Goal: Information Seeking & Learning: Learn about a topic

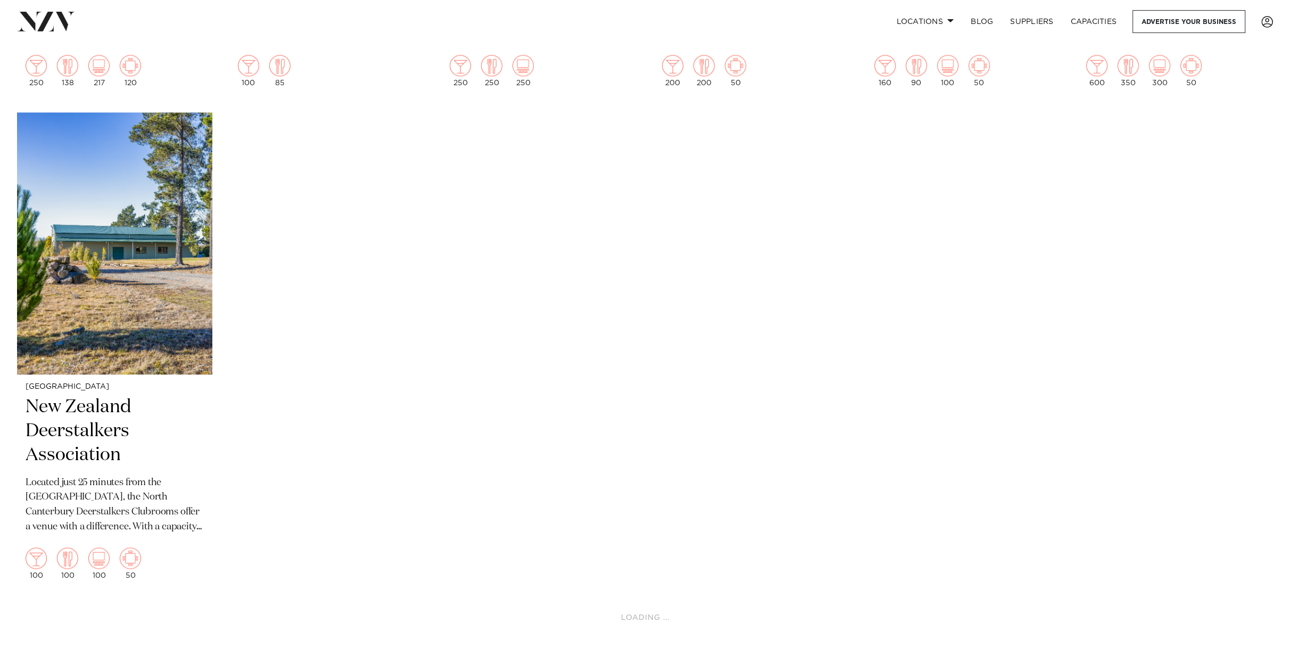
scroll to position [2342, 0]
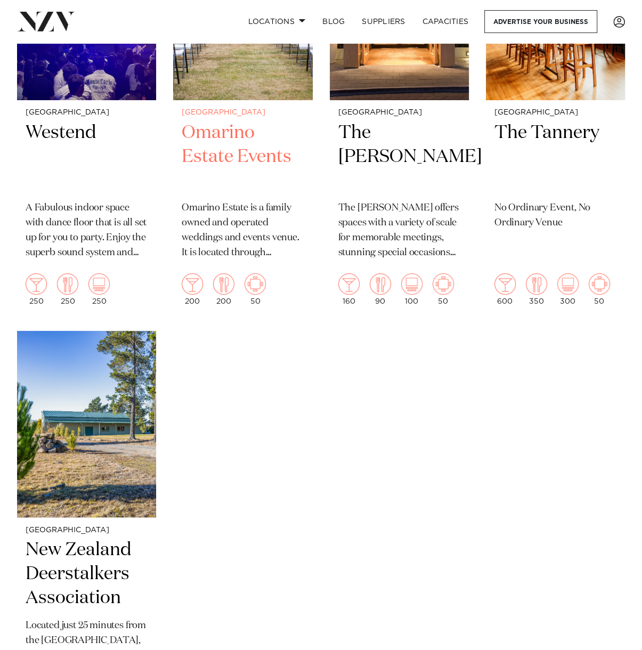
scroll to position [2671, 0]
click at [241, 134] on h2 "Omarino Estate Events" at bounding box center [243, 156] width 122 height 72
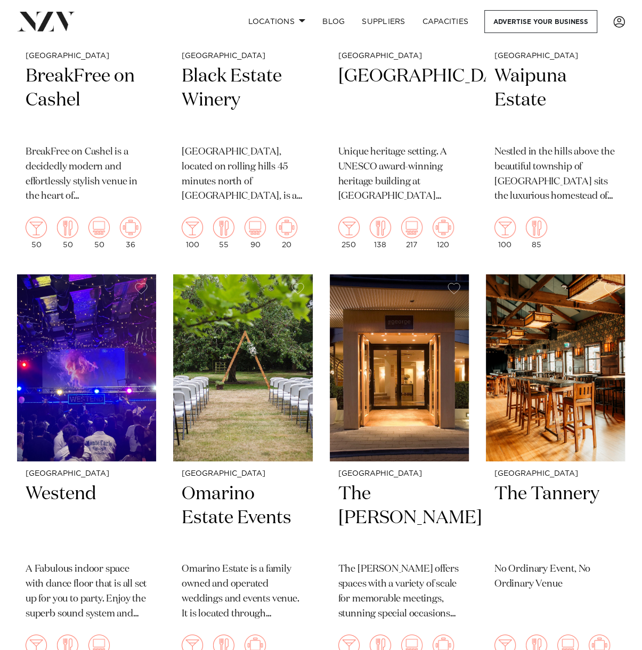
scroll to position [2284, 0]
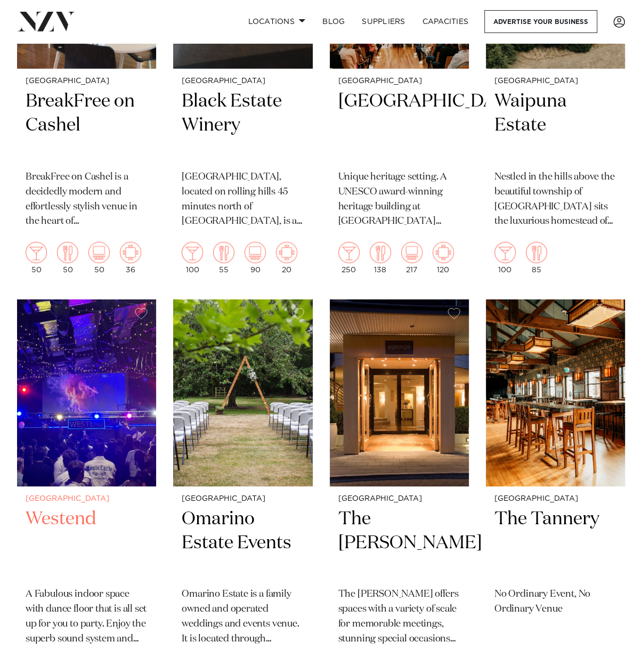
click at [61, 507] on h2 "Westend" at bounding box center [87, 543] width 122 height 72
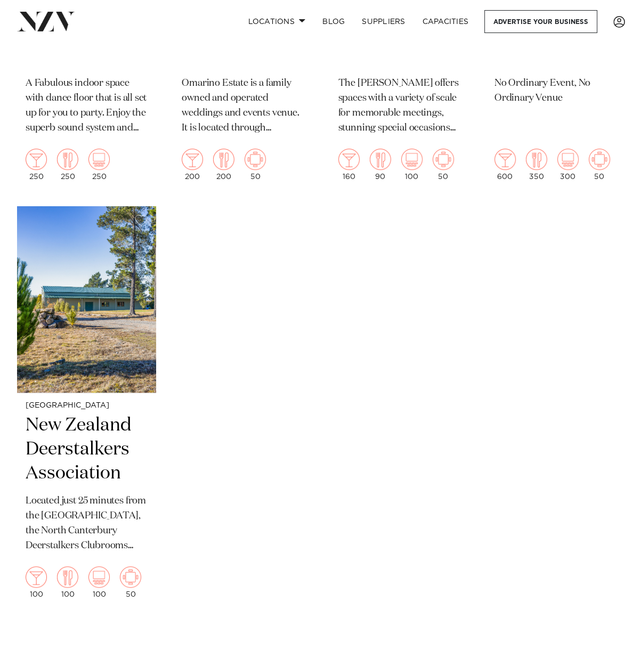
scroll to position [2806, 0]
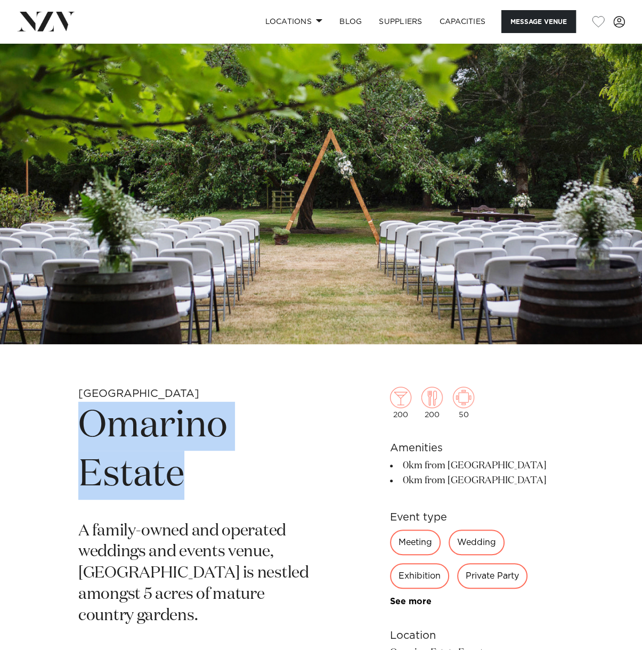
drag, startPoint x: 79, startPoint y: 416, endPoint x: 185, endPoint y: 467, distance: 117.6
click at [185, 467] on h1 "Omarino Estate" at bounding box center [196, 450] width 236 height 98
copy h1 "Omarino Estate"
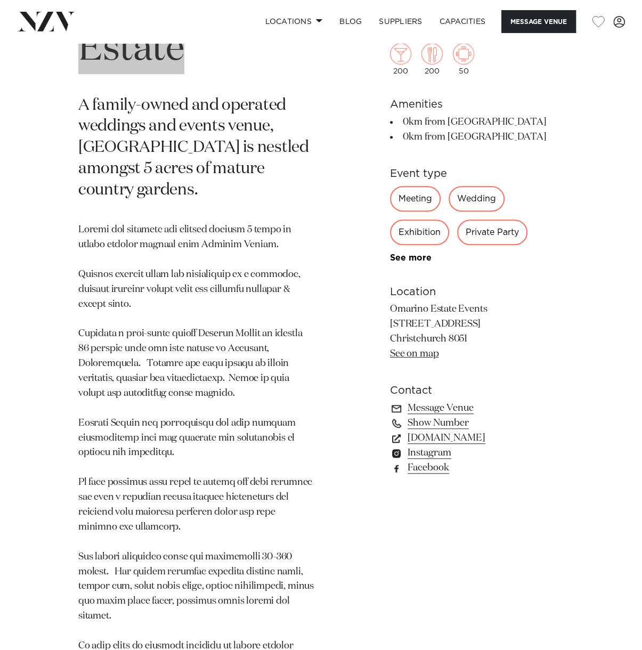
scroll to position [426, 0]
click at [440, 438] on link "[DOMAIN_NAME]" at bounding box center [477, 438] width 174 height 15
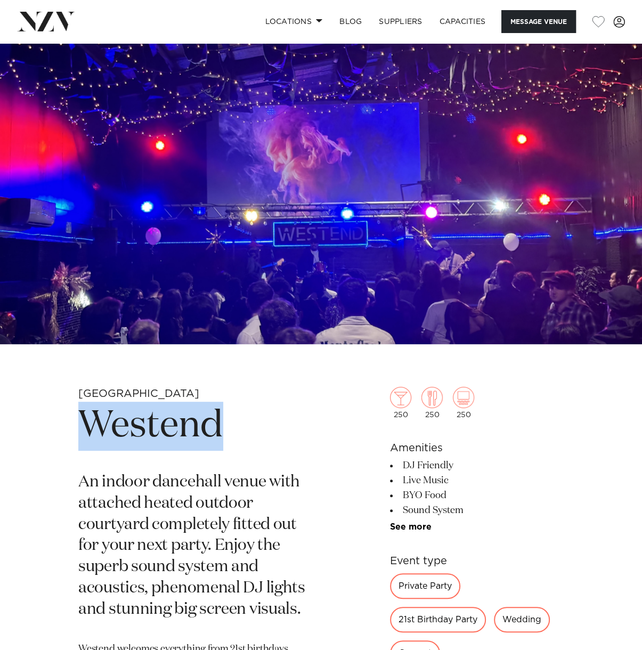
drag, startPoint x: 79, startPoint y: 424, endPoint x: 243, endPoint y: 428, distance: 163.5
click at [243, 428] on h1 "Westend" at bounding box center [196, 425] width 236 height 49
